Goal: Task Accomplishment & Management: Use online tool/utility

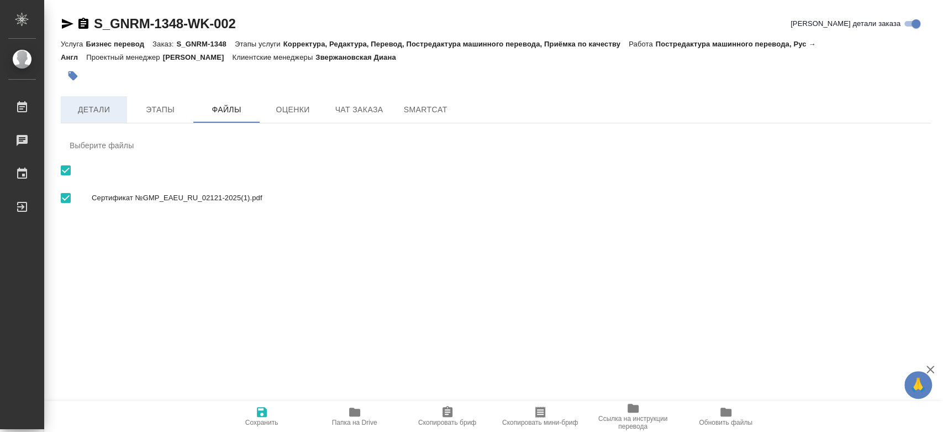
click at [100, 110] on span "Детали" at bounding box center [93, 110] width 53 height 14
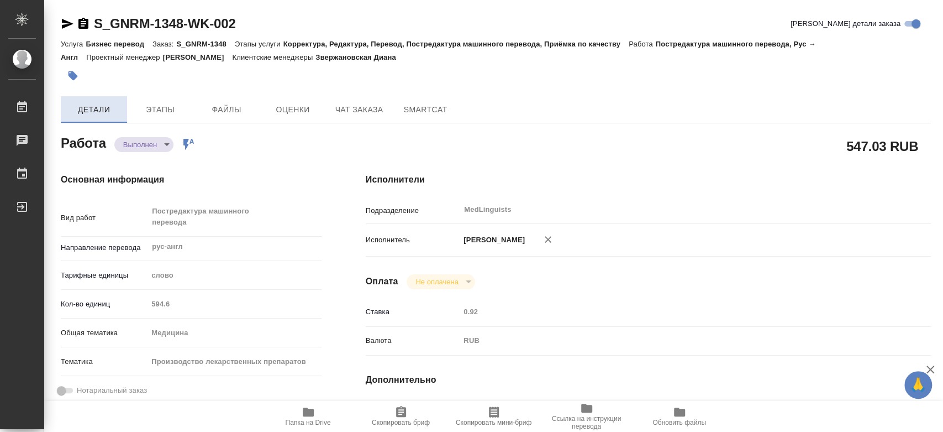
type textarea "x"
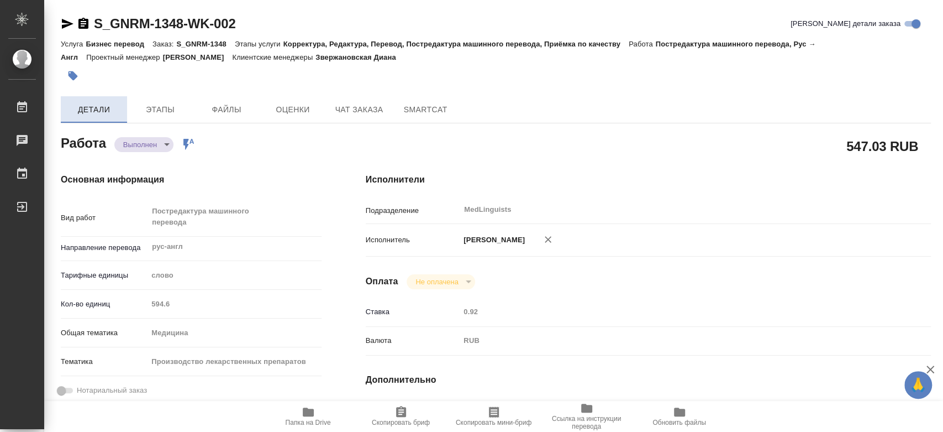
type textarea "x"
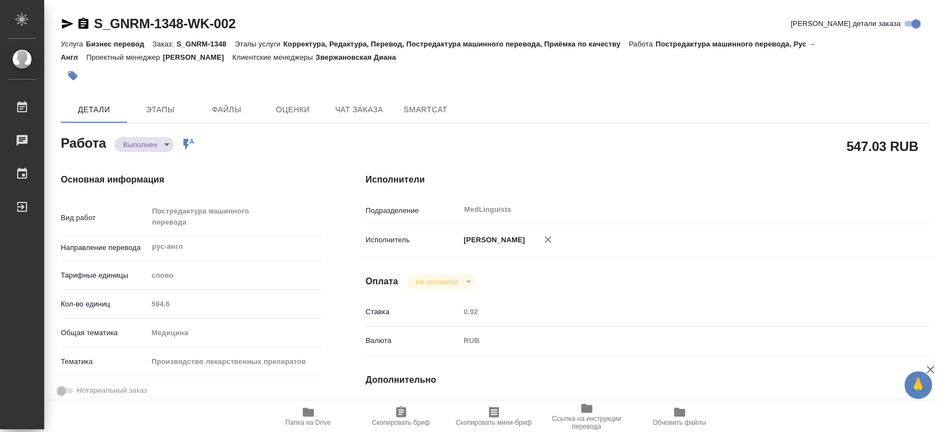
type textarea "x"
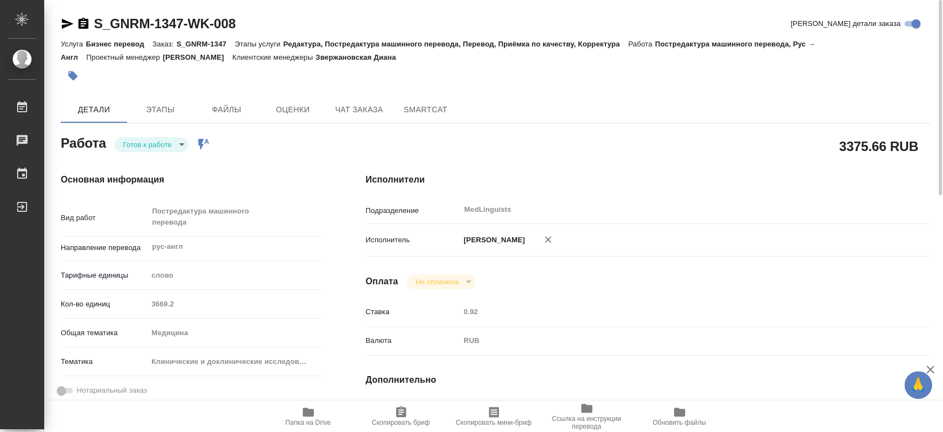
click at [160, 147] on body "🙏 .cls-1 fill:#fff; AWATERA Chernyayeva Tatyana Работы 0 Чаты График Выйти S_GN…" at bounding box center [471, 216] width 943 height 432
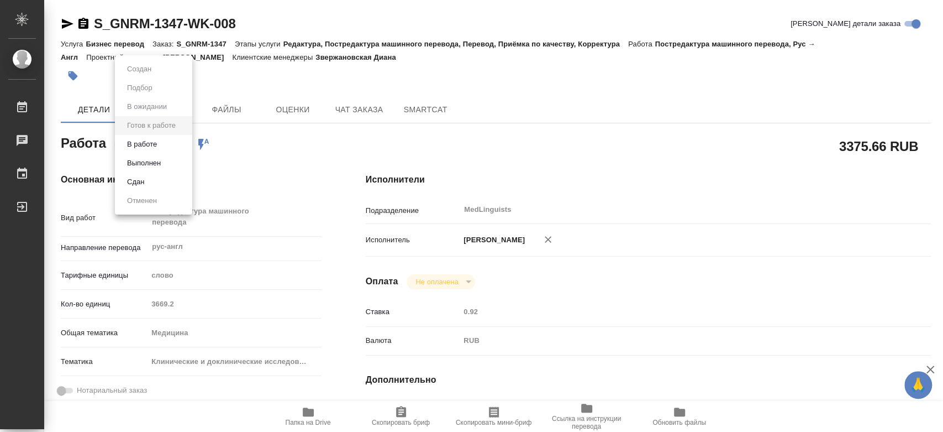
click at [155, 151] on li "В работе" at bounding box center [153, 144] width 77 height 19
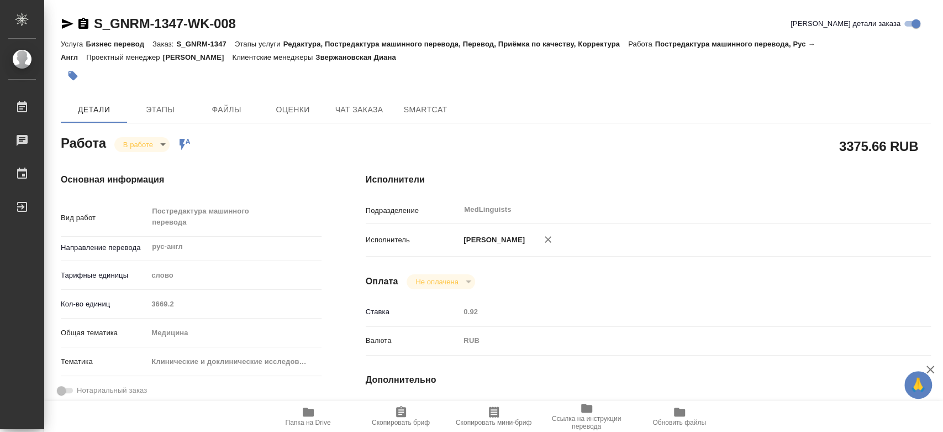
type textarea "x"
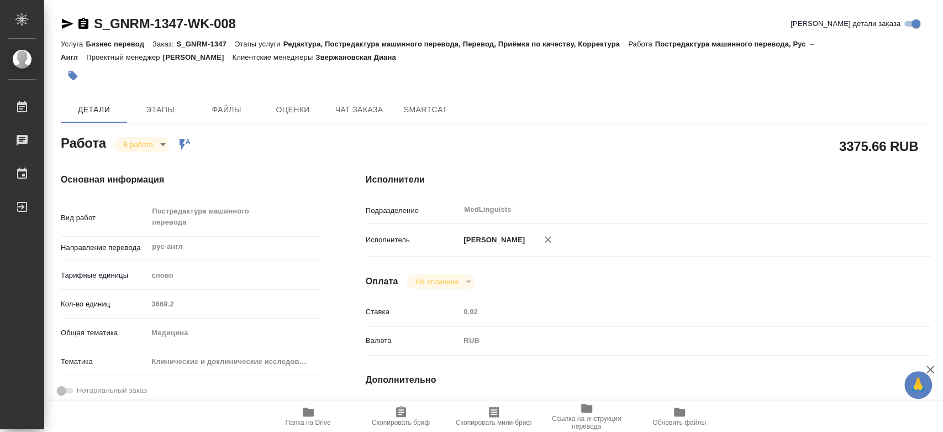
type textarea "x"
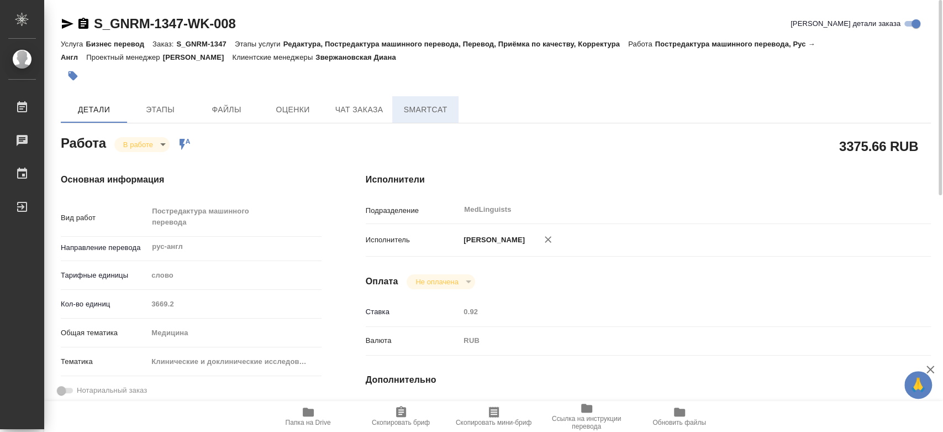
type textarea "x"
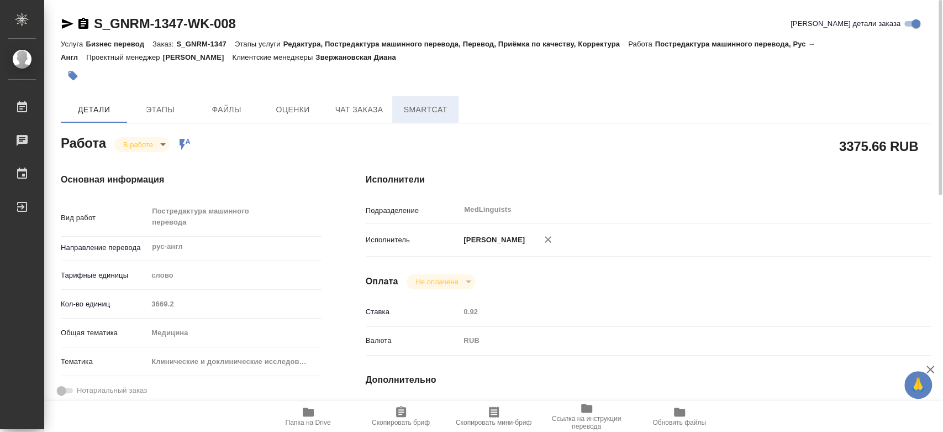
click at [407, 109] on span "SmartCat" at bounding box center [425, 110] width 53 height 14
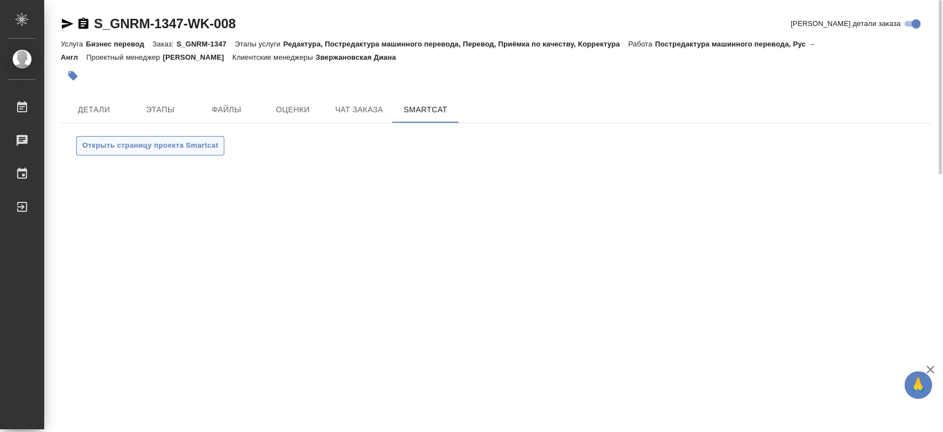
click at [209, 148] on span "Открыть страницу проекта Smartcat" at bounding box center [150, 145] width 136 height 13
click at [84, 114] on span "Детали" at bounding box center [93, 110] width 53 height 14
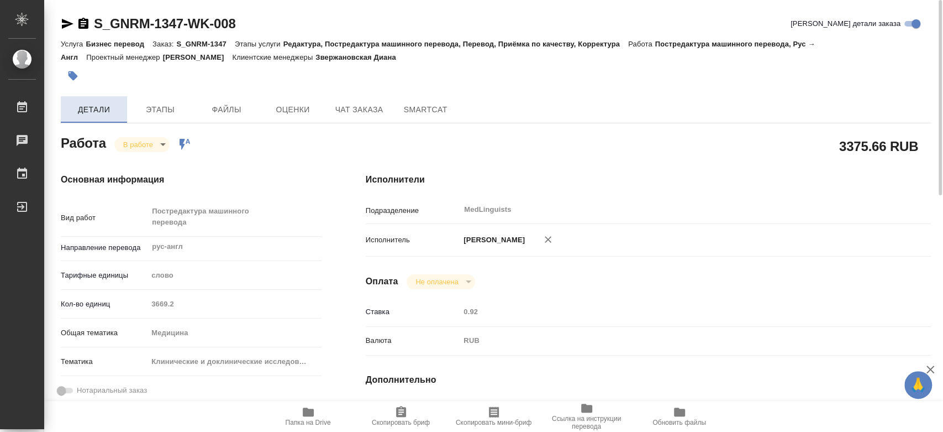
type textarea "x"
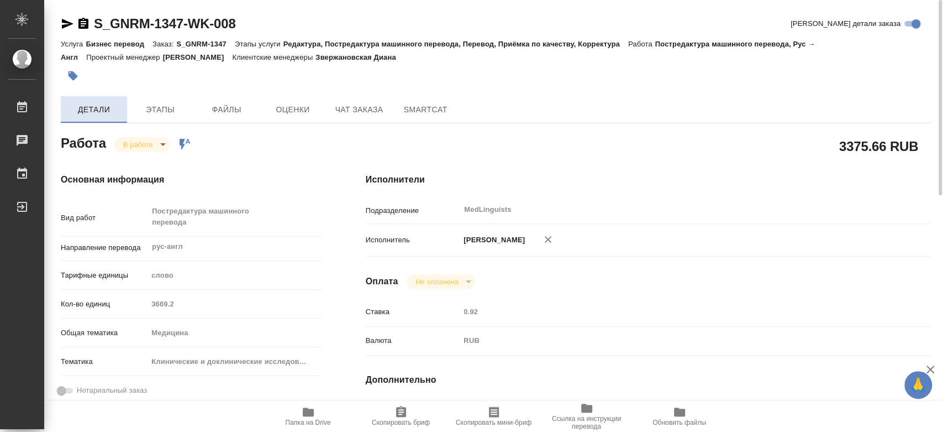
type textarea "x"
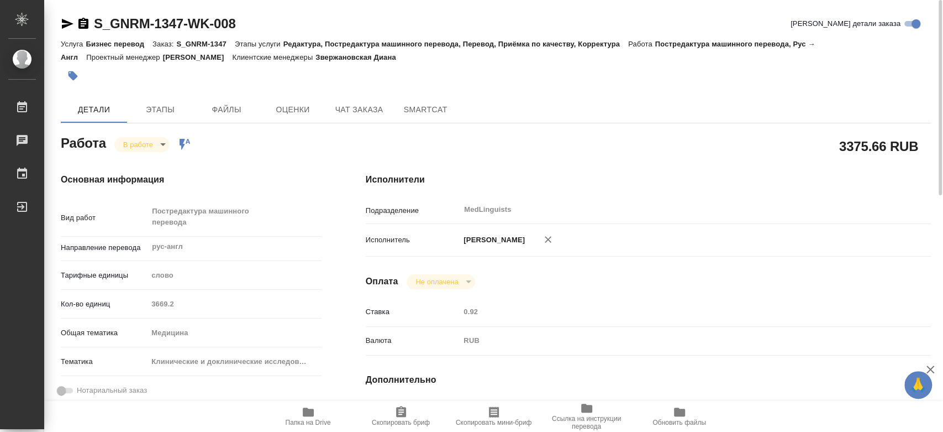
type textarea "x"
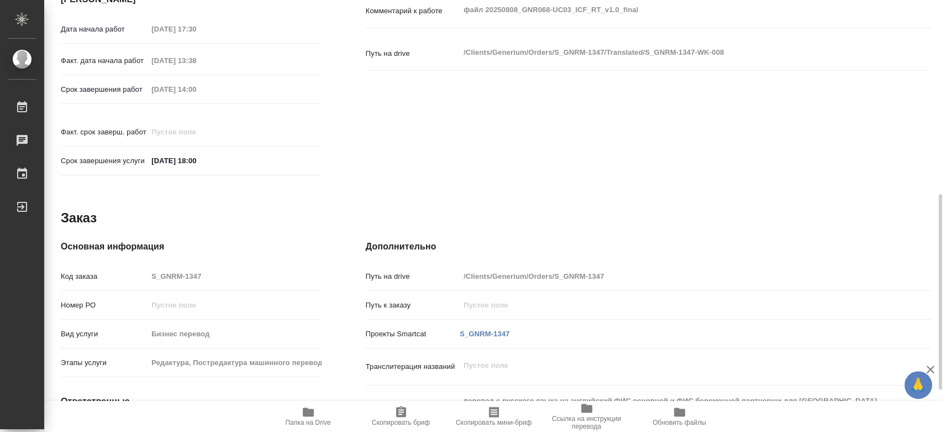
scroll to position [491, 0]
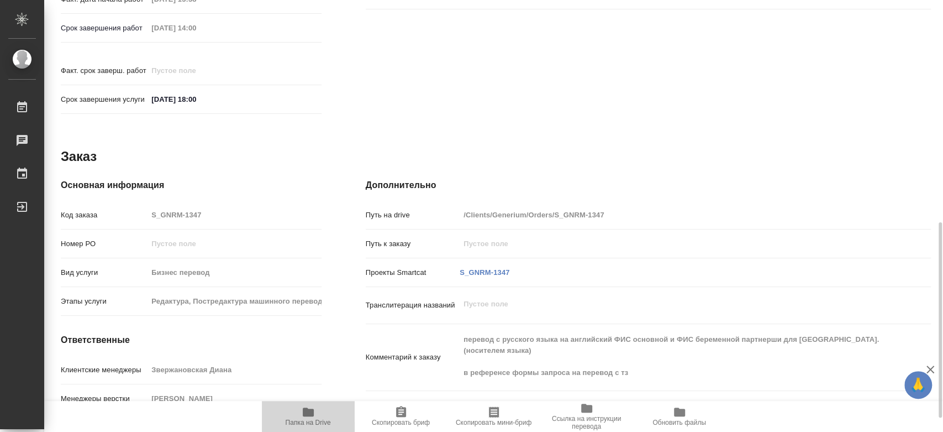
click at [303, 414] on icon "button" at bounding box center [308, 411] width 11 height 9
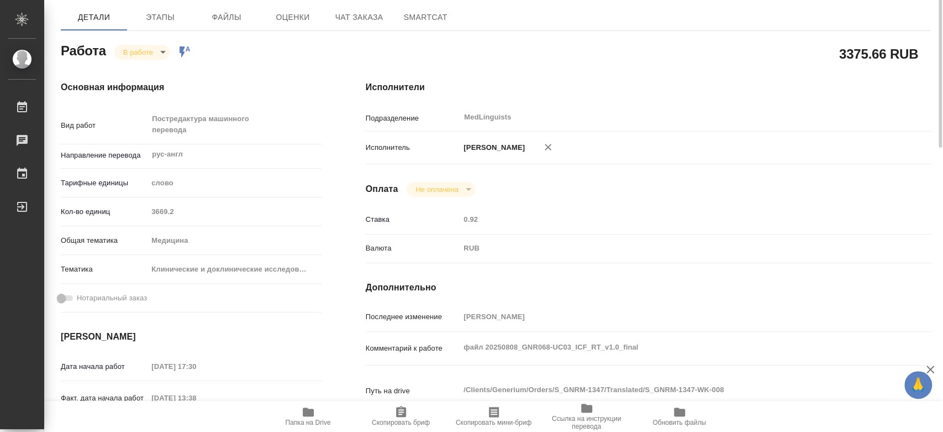
scroll to position [0, 0]
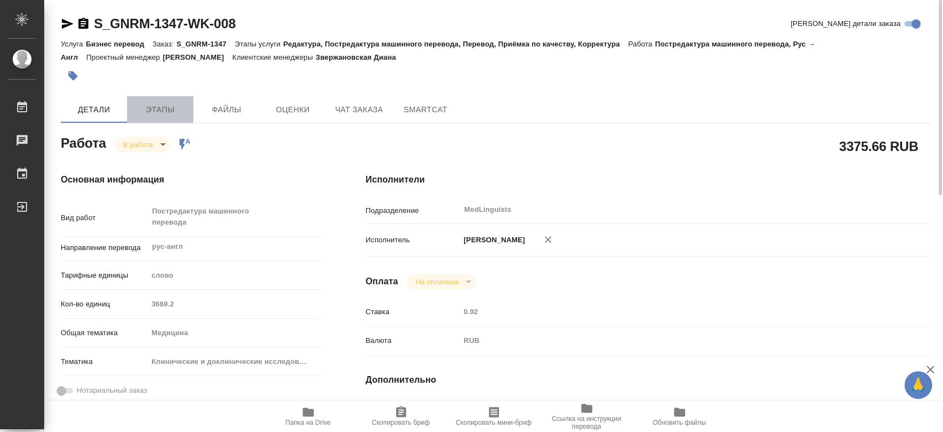
click at [146, 112] on span "Этапы" at bounding box center [160, 110] width 53 height 14
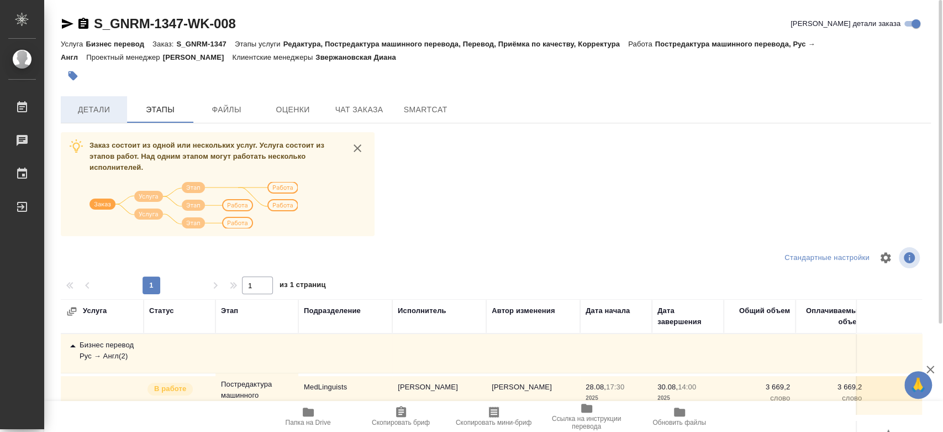
click at [85, 109] on span "Детали" at bounding box center [93, 110] width 53 height 14
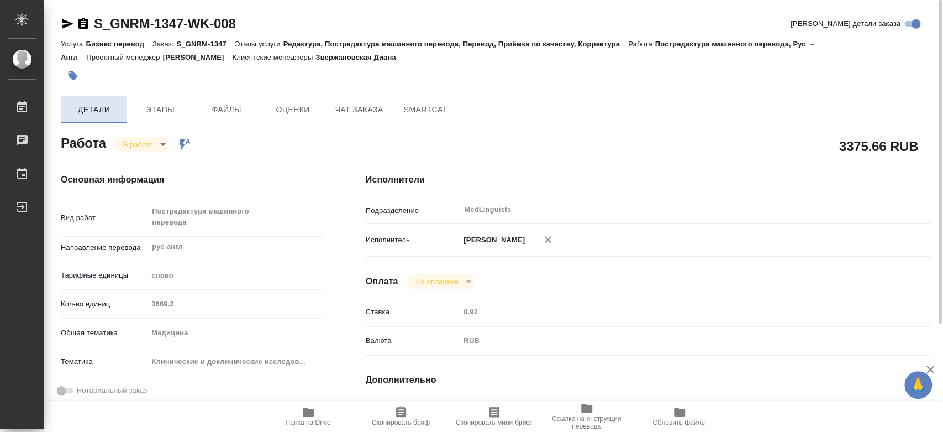
type textarea "x"
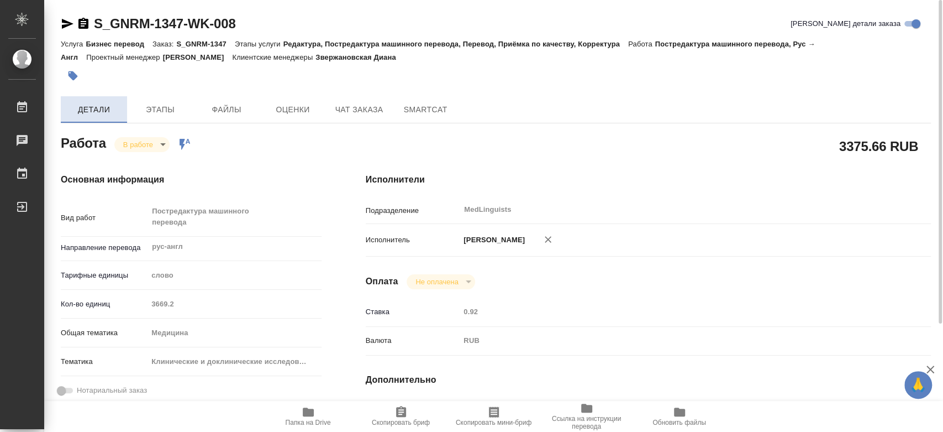
type textarea "x"
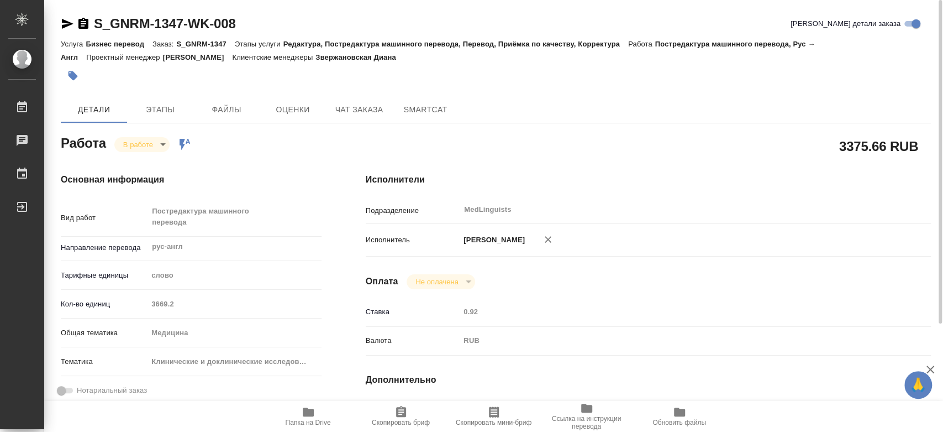
type textarea "x"
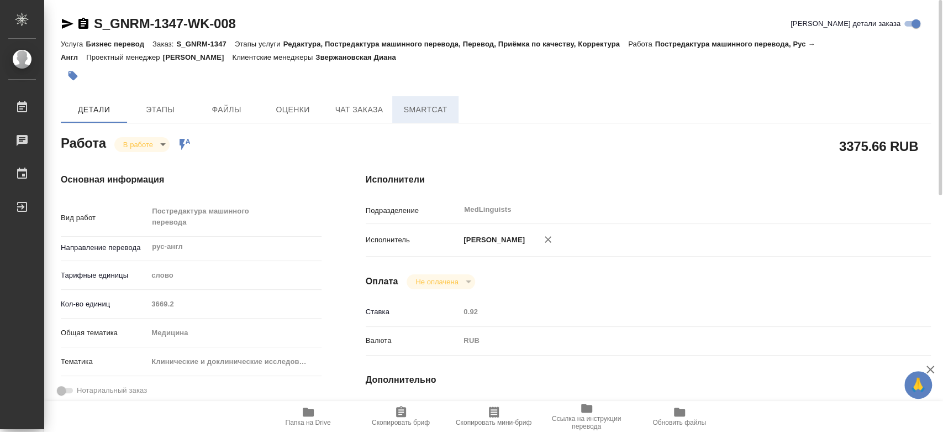
click at [410, 108] on span "SmartCat" at bounding box center [425, 110] width 53 height 14
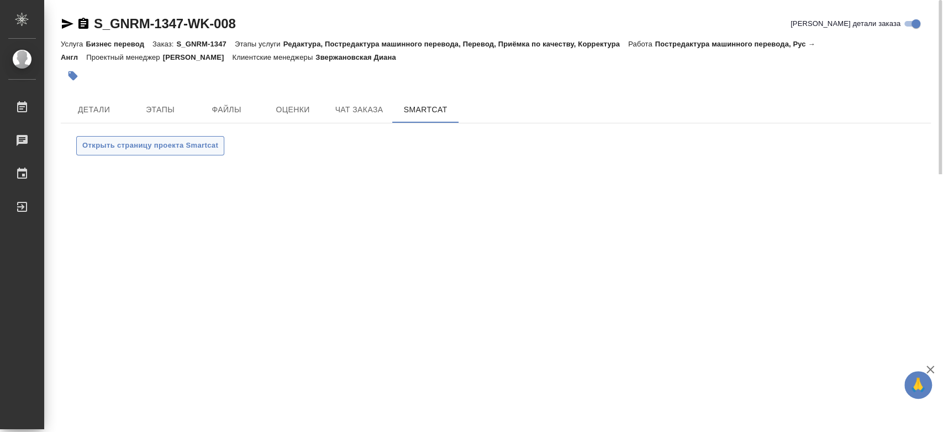
click at [161, 148] on span "Открыть страницу проекта Smartcat" at bounding box center [150, 145] width 136 height 13
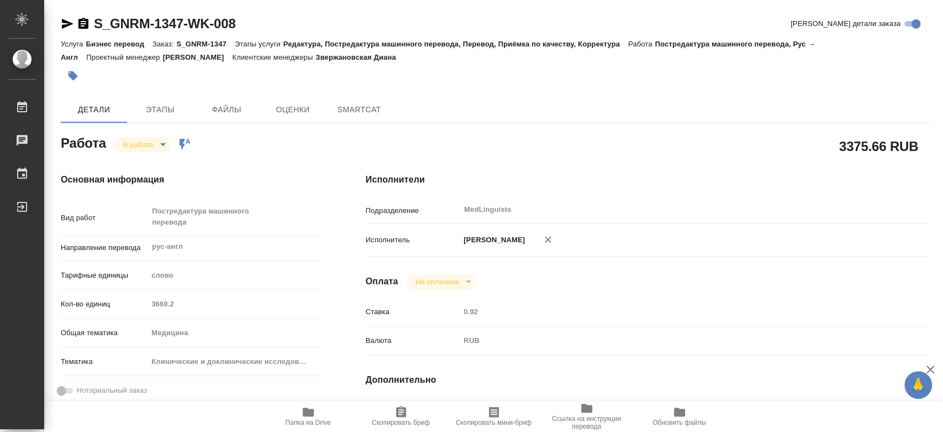
type textarea "x"
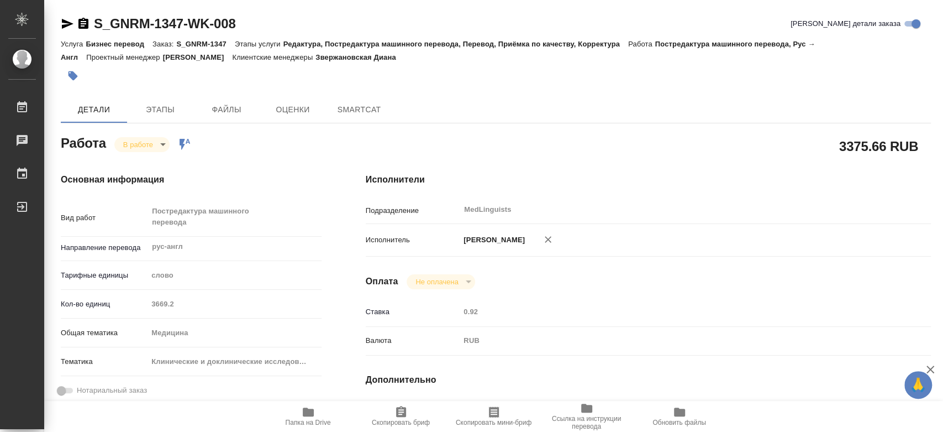
type textarea "x"
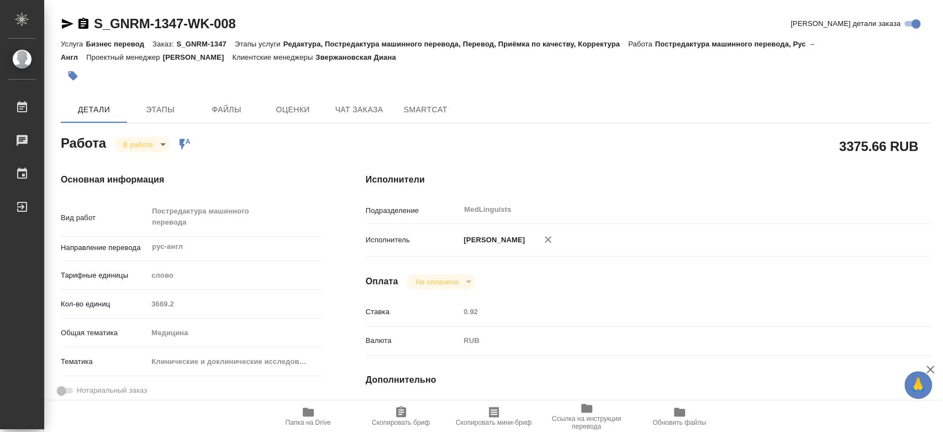
type textarea "x"
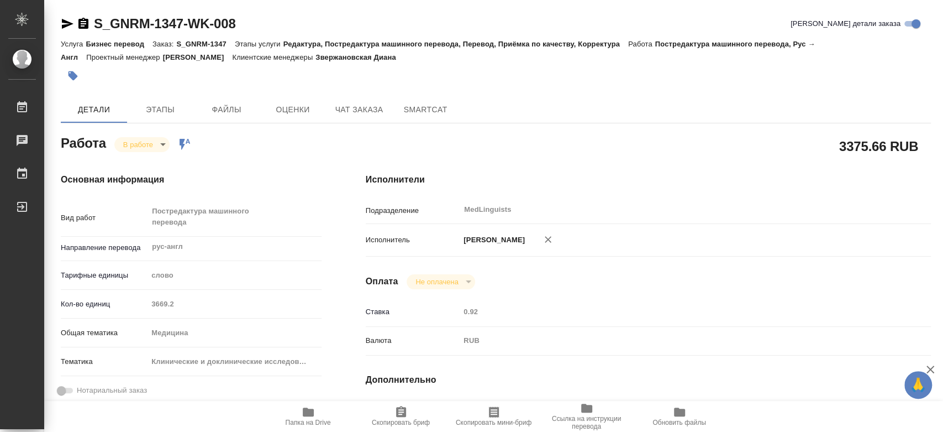
type textarea "x"
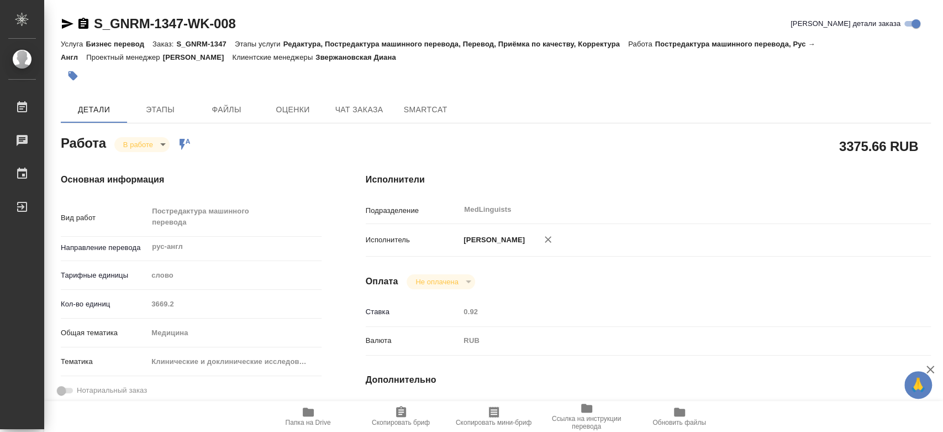
type textarea "x"
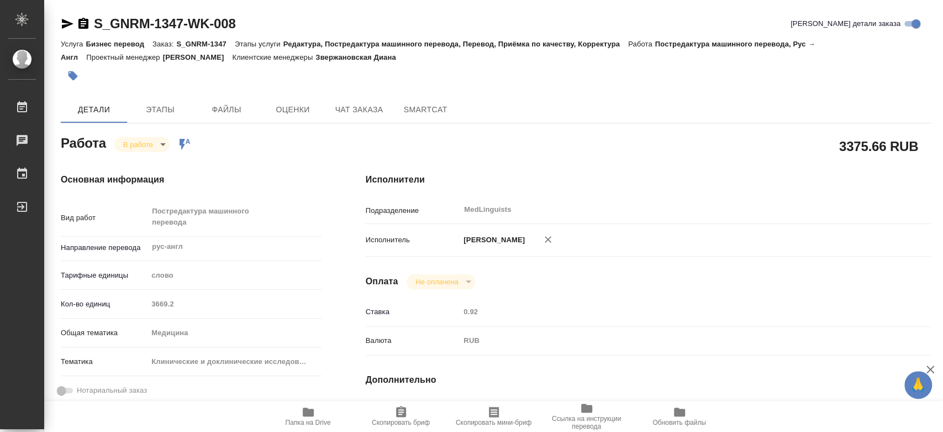
type textarea "x"
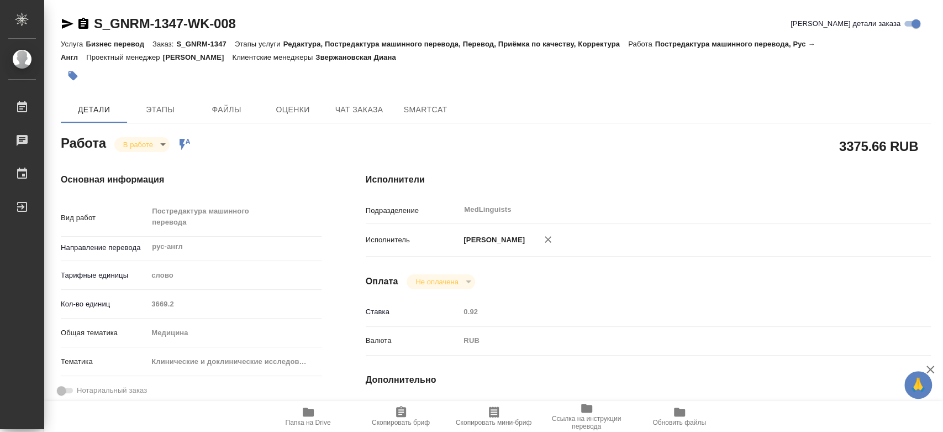
type textarea "x"
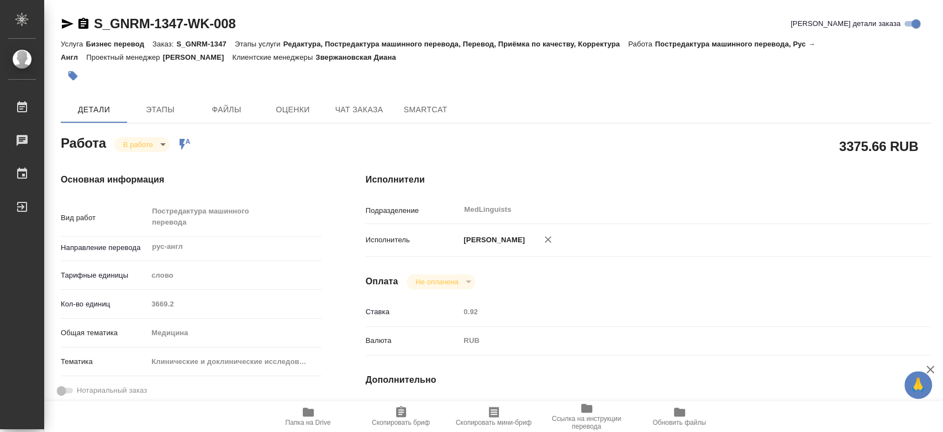
type textarea "x"
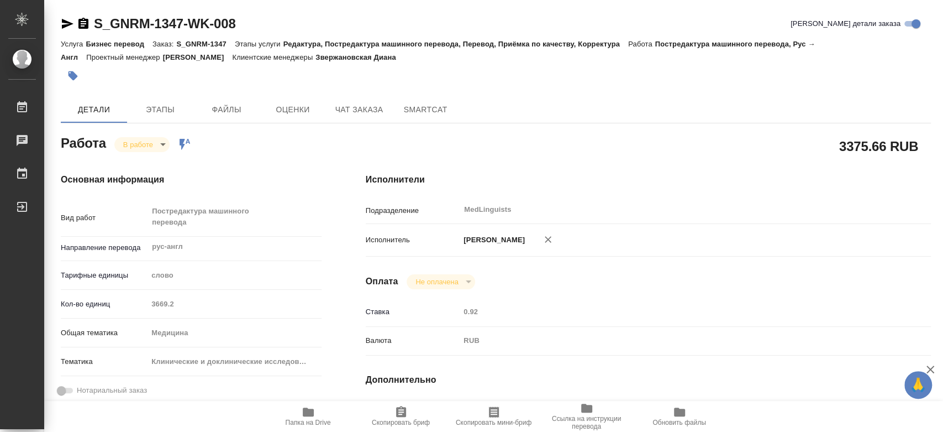
type textarea "x"
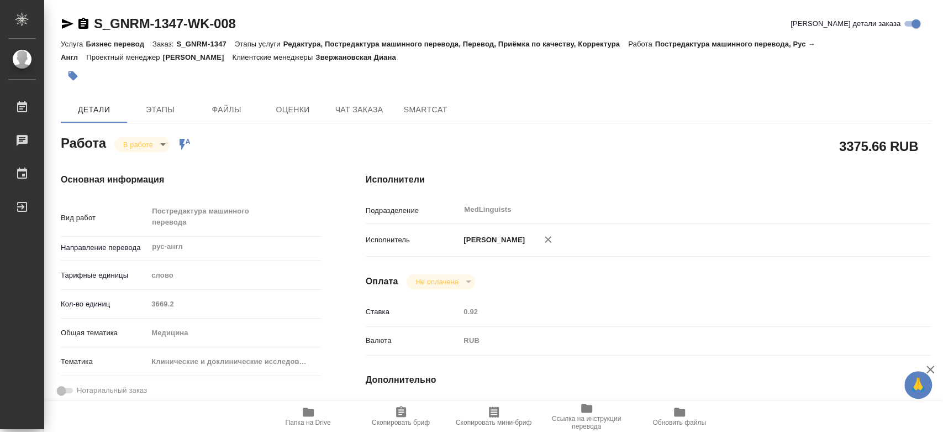
type textarea "x"
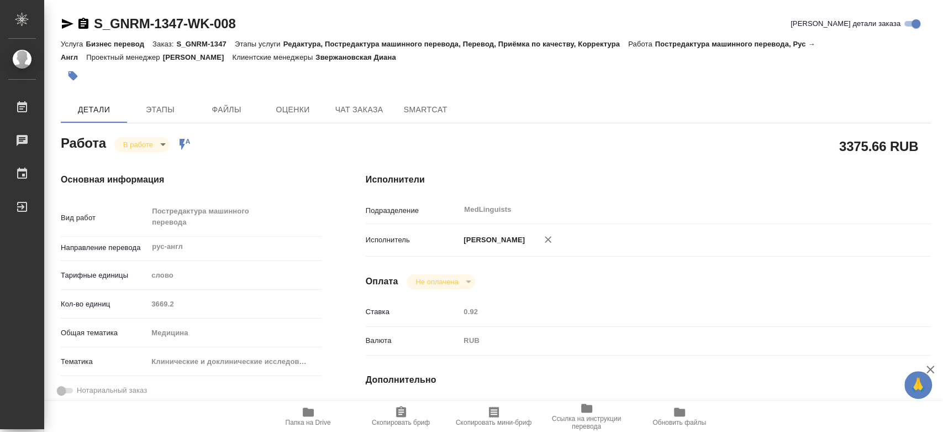
type textarea "x"
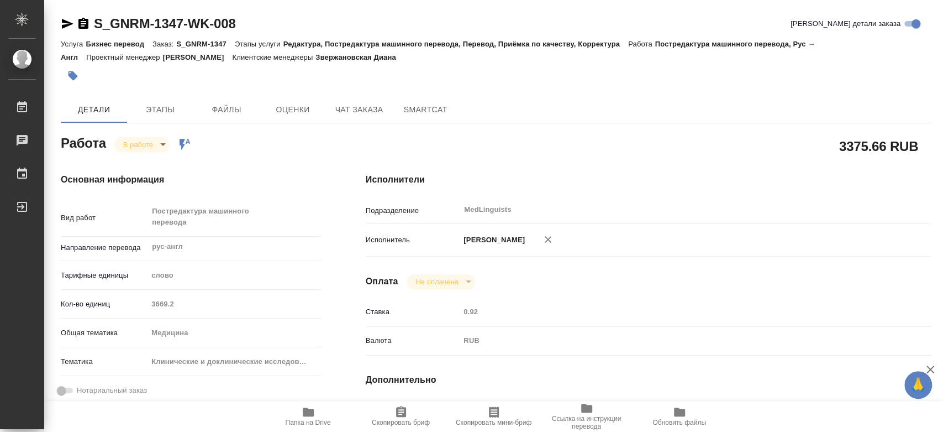
click at [310, 417] on icon "button" at bounding box center [308, 411] width 13 height 13
type textarea "x"
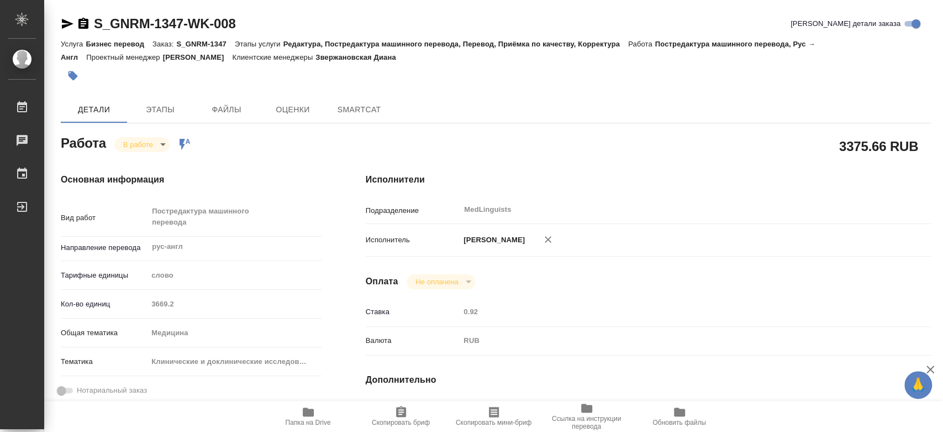
type textarea "x"
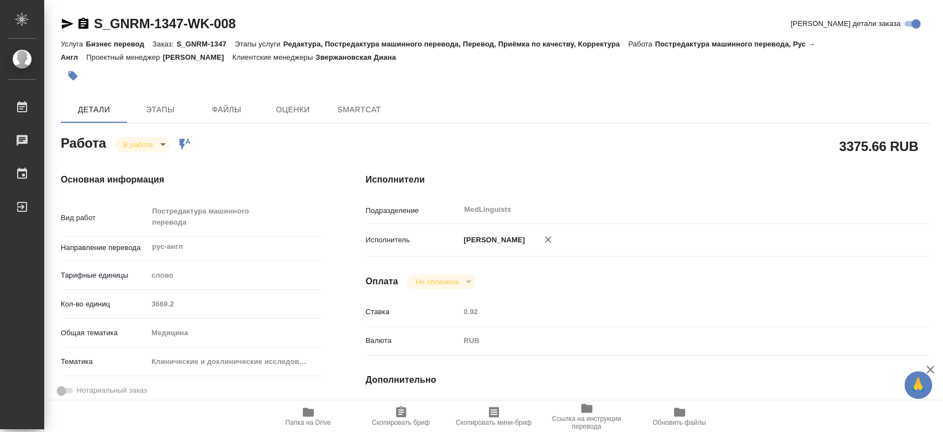
type textarea "x"
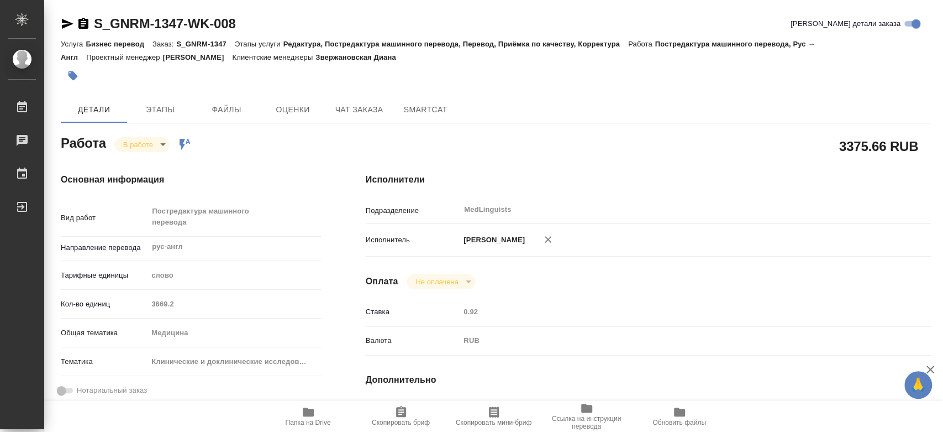
type textarea "x"
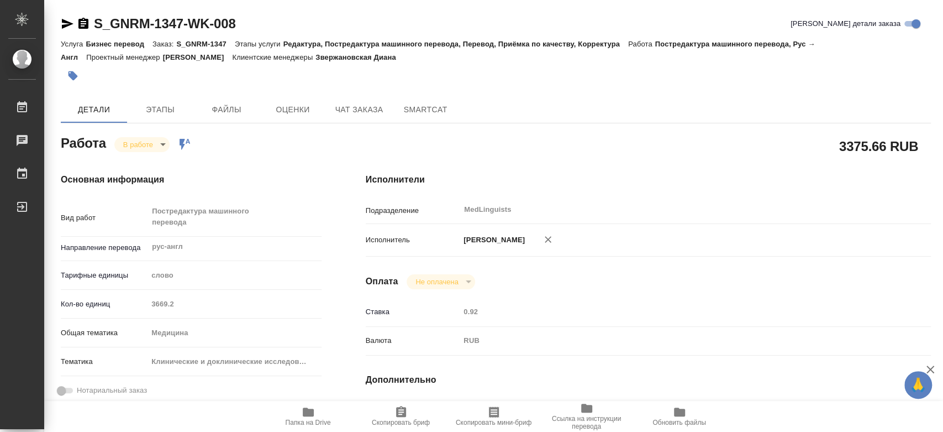
type textarea "x"
click at [265, 154] on div "Основная информация Вид работ Постредактура машинного перевода x ​ Направление …" at bounding box center [191, 392] width 305 height 483
click at [207, 197] on div "Основная информация Вид работ Постредактура машинного перевода x ​ Направление …" at bounding box center [191, 392] width 261 height 439
click at [230, 111] on span "Файлы" at bounding box center [226, 110] width 53 height 14
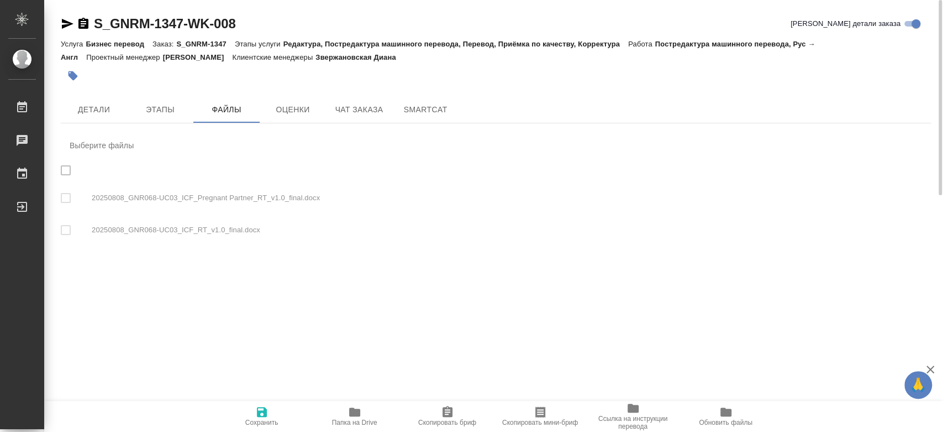
click at [62, 196] on nav "Выберите файлы 20250808_GNR068-UC03_ICF_Pregnant Partner_RT_v1.0_final.docx 202…" at bounding box center [496, 191] width 870 height 118
drag, startPoint x: 336, startPoint y: 195, endPoint x: 75, endPoint y: 199, distance: 260.8
click at [75, 199] on nav "Выберите файлы 20250808_GNR068-UC03_ICF_Pregnant Partner_RT_v1.0_final.docx 202…" at bounding box center [496, 191] width 870 height 118
drag, startPoint x: 219, startPoint y: 230, endPoint x: 101, endPoint y: 229, distance: 118.8
click at [110, 229] on nav "Выберите файлы 20250808_GNR068-UC03_ICF_Pregnant Partner_RT_v1.0_final.docx 202…" at bounding box center [496, 191] width 870 height 118
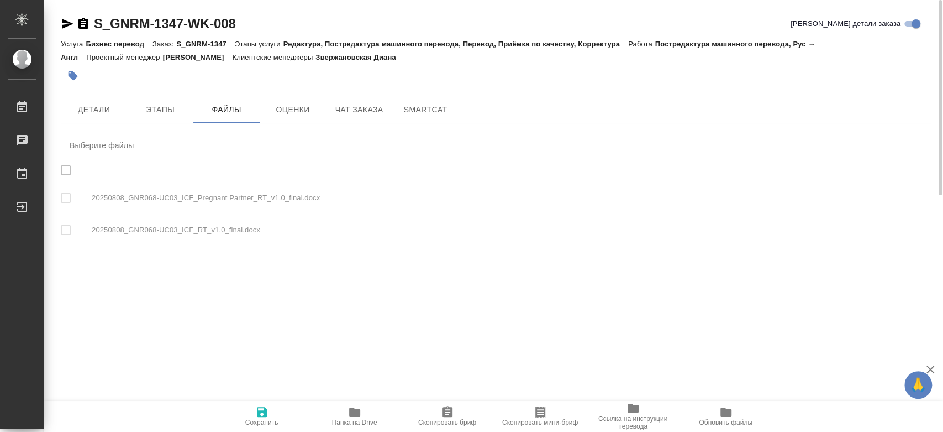
drag, startPoint x: 91, startPoint y: 229, endPoint x: 269, endPoint y: 231, distance: 177.4
click at [265, 230] on nav "Выберите файлы 20250808_GNR068-UC03_ICF_Pregnant Partner_RT_v1.0_final.docx 202…" at bounding box center [496, 191] width 870 height 118
click at [274, 233] on nav "Выберите файлы 20250808_GNR068-UC03_ICF_Pregnant Partner_RT_v1.0_final.docx 202…" at bounding box center [496, 191] width 870 height 118
